Goal: Find specific fact: Find specific fact

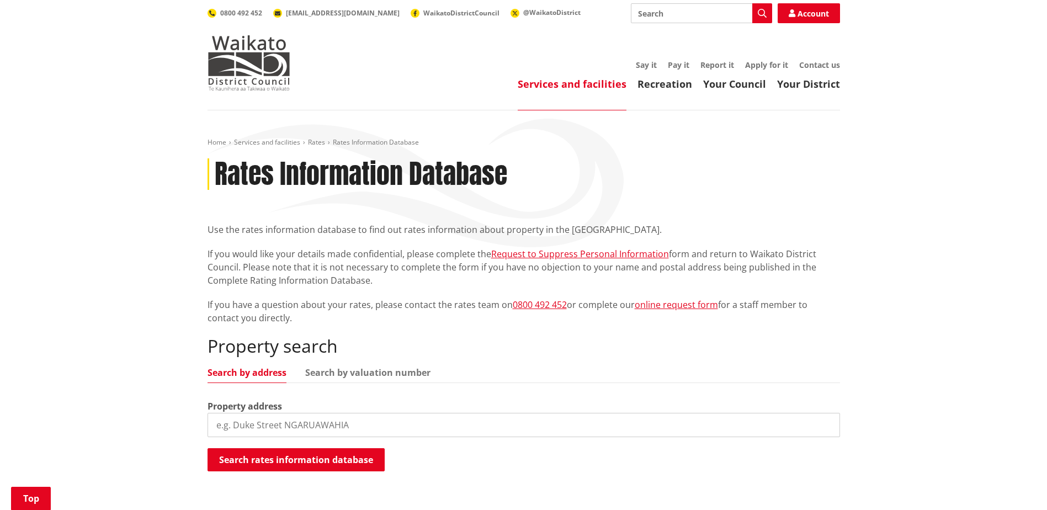
scroll to position [166, 0]
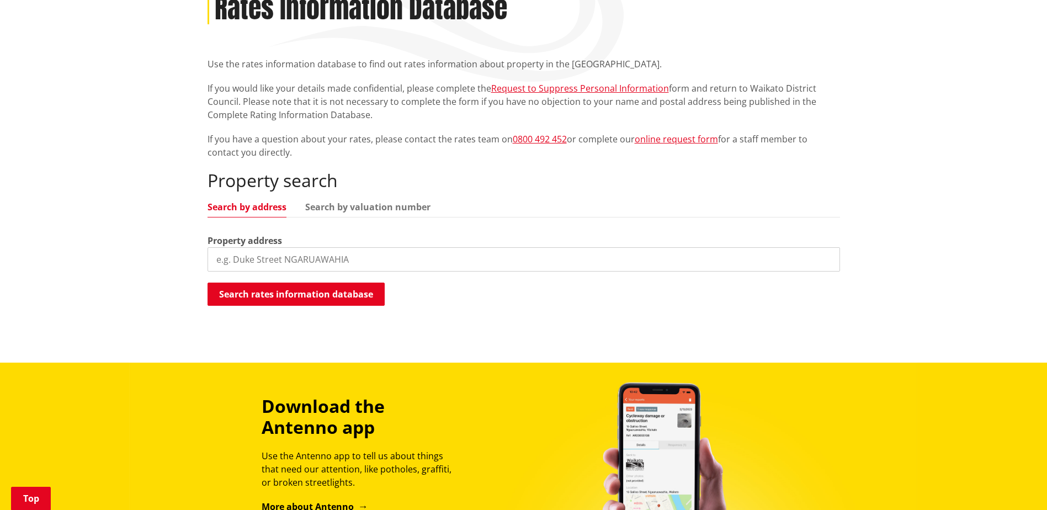
drag, startPoint x: 0, startPoint y: 0, endPoint x: 355, endPoint y: 269, distance: 445.6
click at [355, 269] on input "search" at bounding box center [524, 259] width 633 height 24
type input "374 bruntwood"
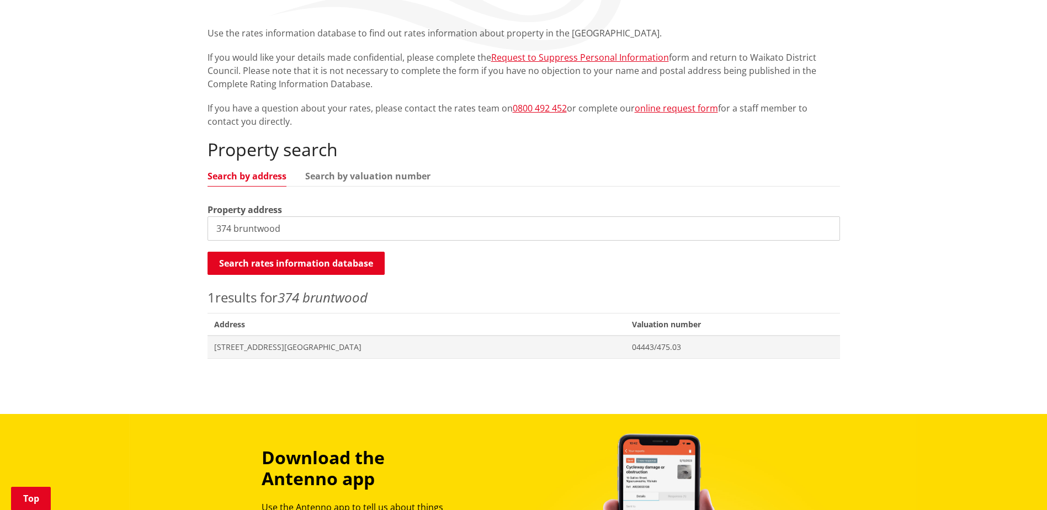
scroll to position [221, 0]
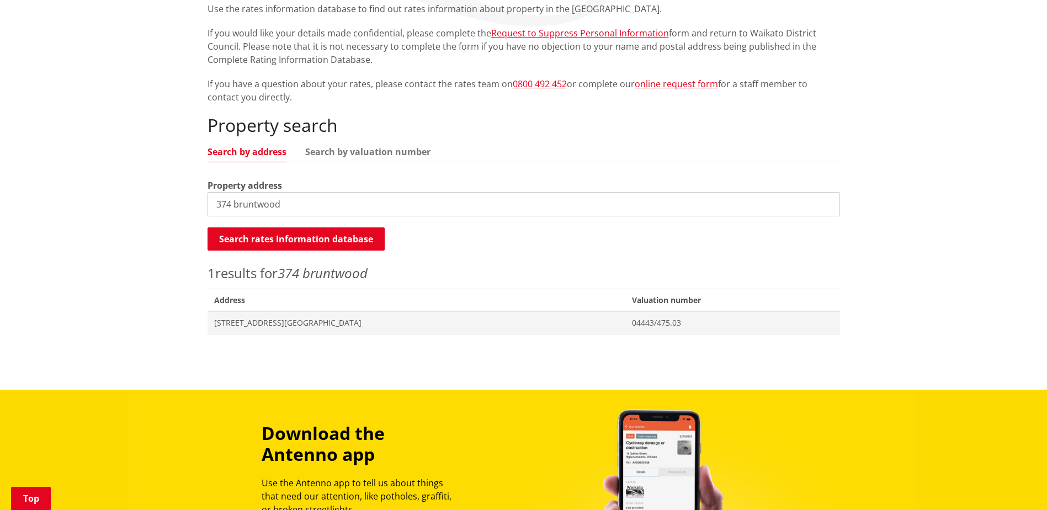
click at [289, 318] on span "[STREET_ADDRESS][GEOGRAPHIC_DATA]" at bounding box center [416, 322] width 405 height 11
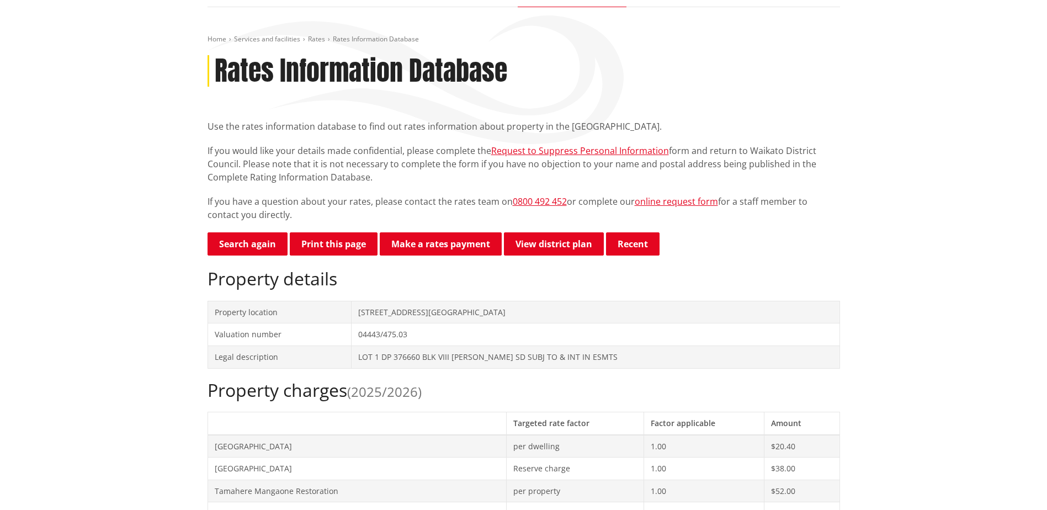
scroll to position [110, 0]
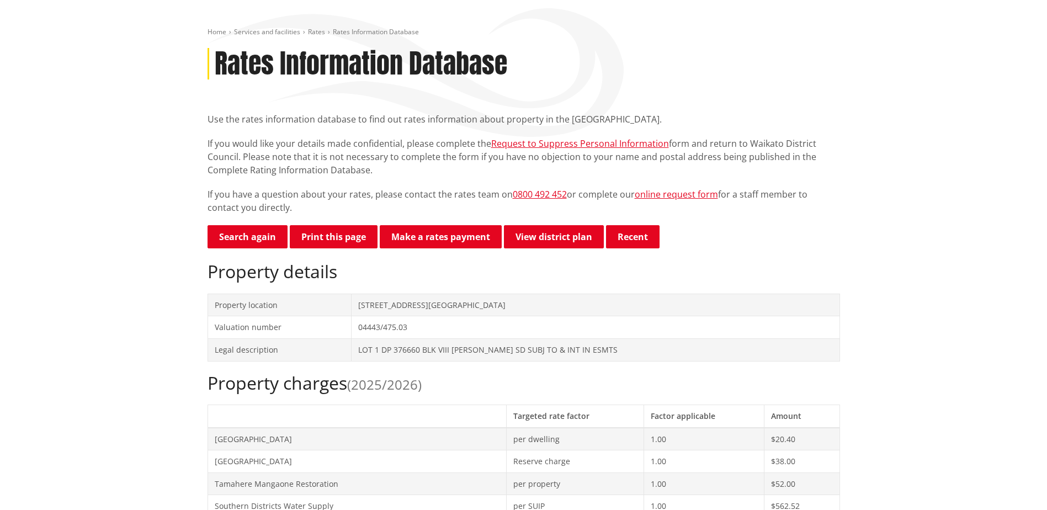
click at [301, 236] on button "Print this page" at bounding box center [334, 236] width 88 height 23
